Goal: Information Seeking & Learning: Check status

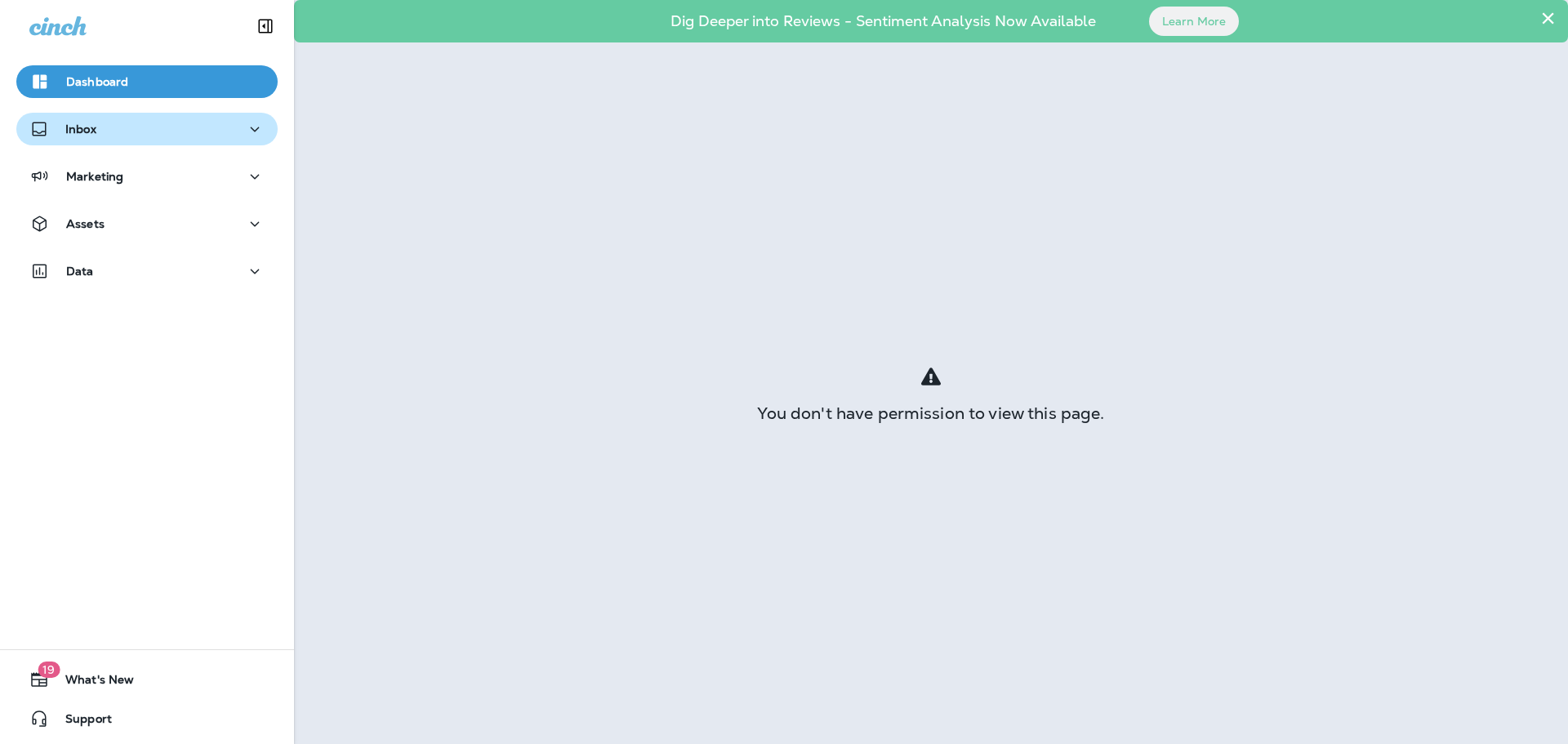
click at [113, 129] on div "Inbox" at bounding box center [147, 129] width 235 height 21
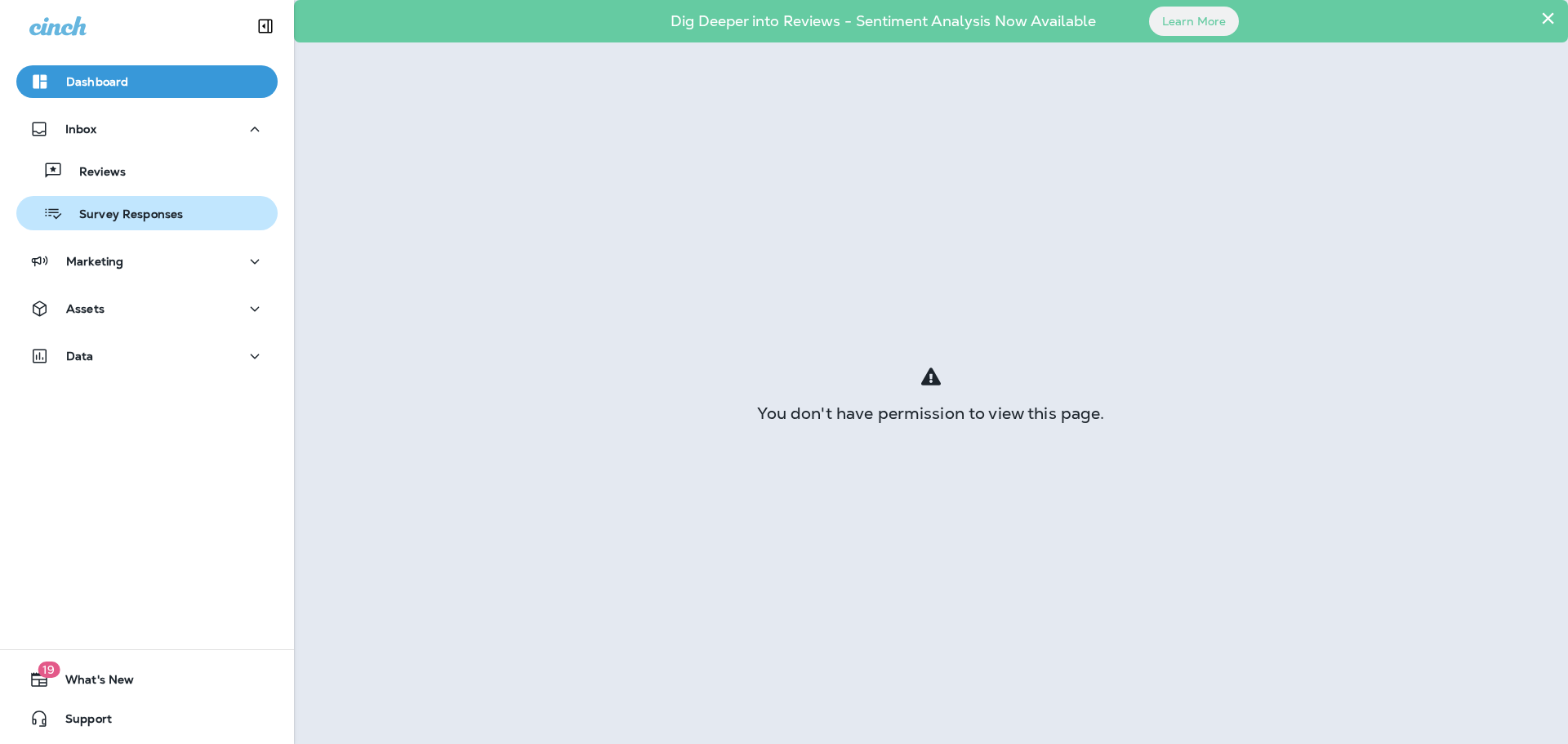
click at [108, 212] on p "Survey Responses" at bounding box center [123, 215] width 120 height 16
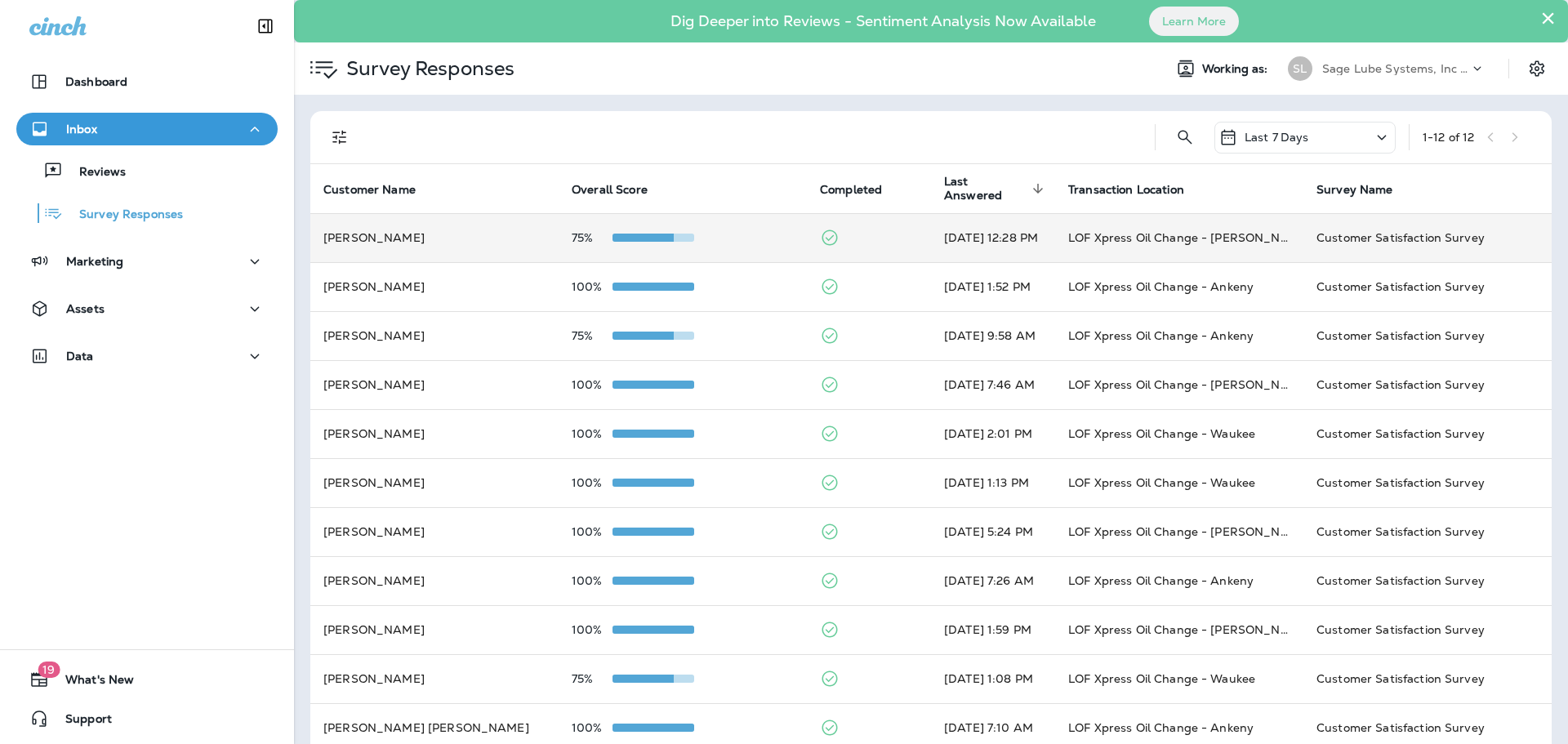
click at [502, 243] on td "[PERSON_NAME]" at bounding box center [434, 237] width 249 height 49
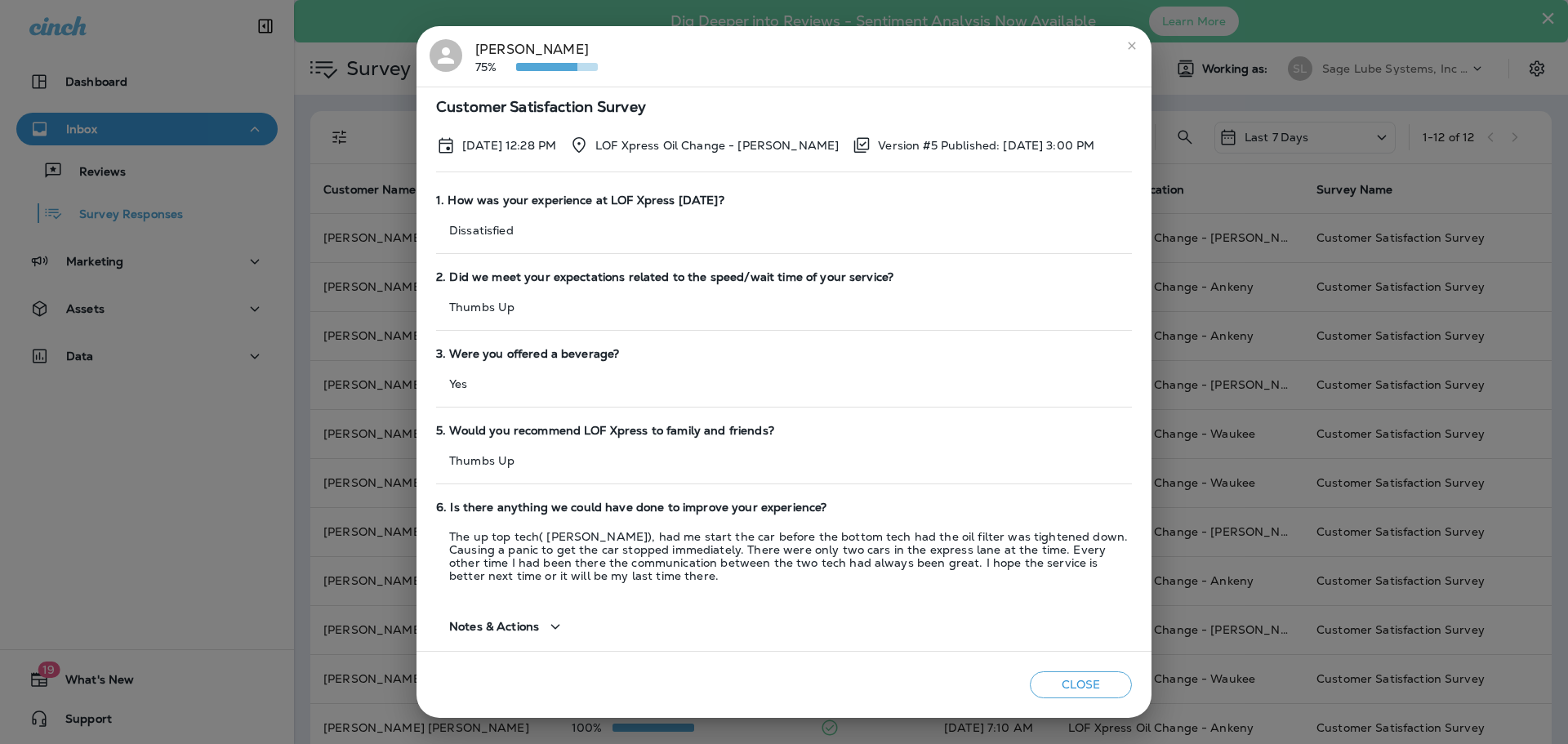
click at [1316, 330] on div "[PERSON_NAME] 75% Customer Satisfaction Survey [DATE] 12:28 PM LOF Xpress Oil C…" at bounding box center [784, 372] width 1568 height 744
